Goal: Transaction & Acquisition: Purchase product/service

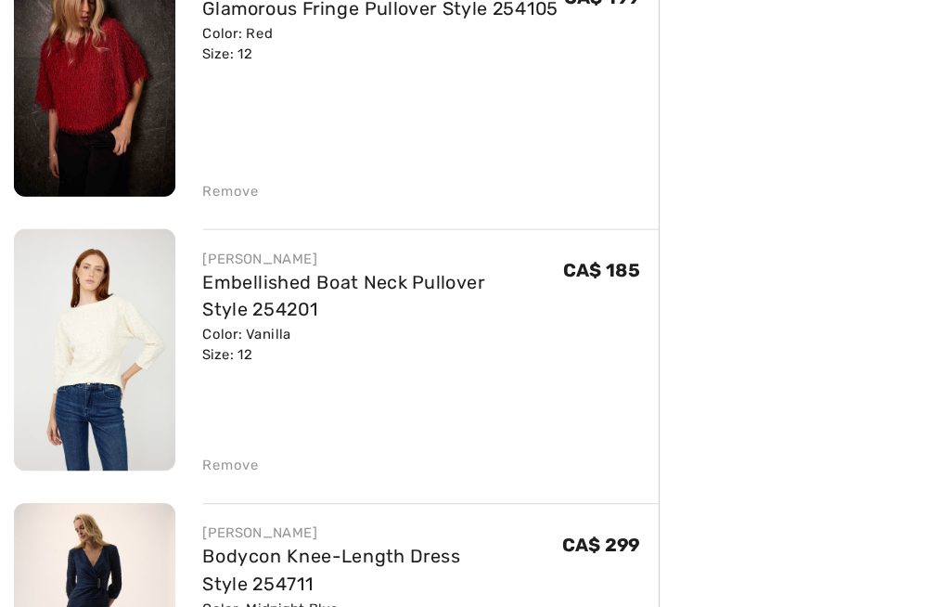
scroll to position [659, 0]
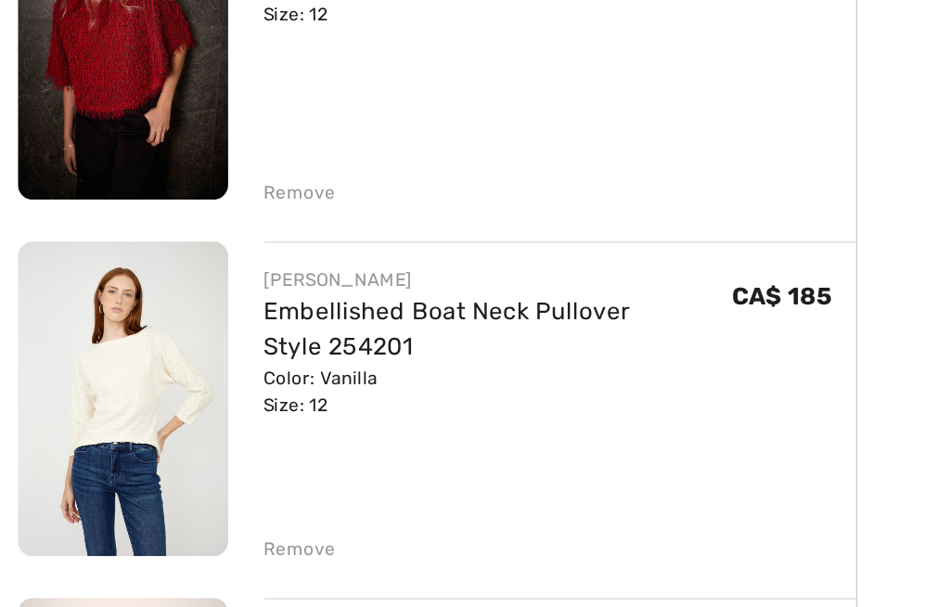
click at [86, 284] on img at bounding box center [76, 347] width 131 height 196
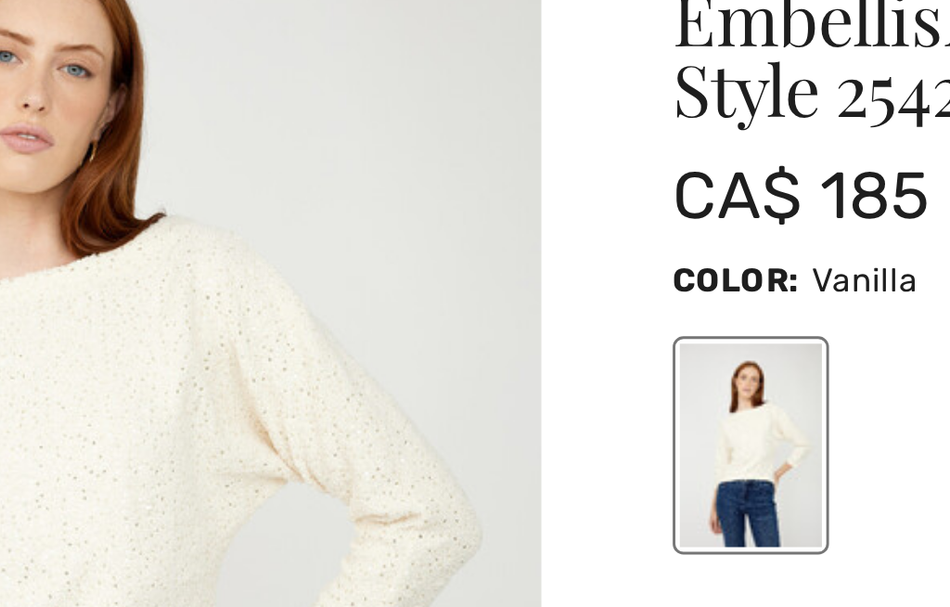
checkbox input "true"
